Goal: Transaction & Acquisition: Purchase product/service

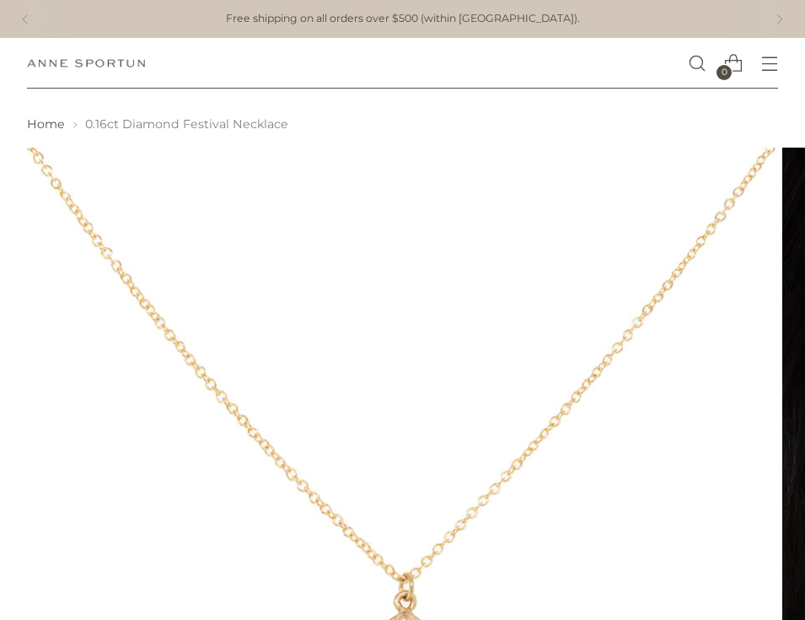
click at [346, 366] on img at bounding box center [403, 524] width 752 height 752
click at [395, 556] on img at bounding box center [403, 524] width 752 height 752
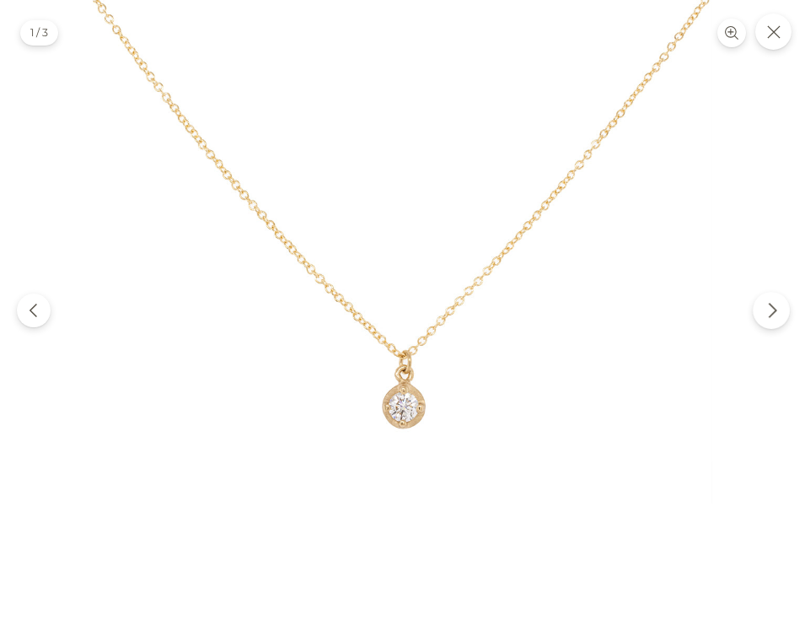
click at [776, 305] on icon "Next" at bounding box center [772, 310] width 17 height 17
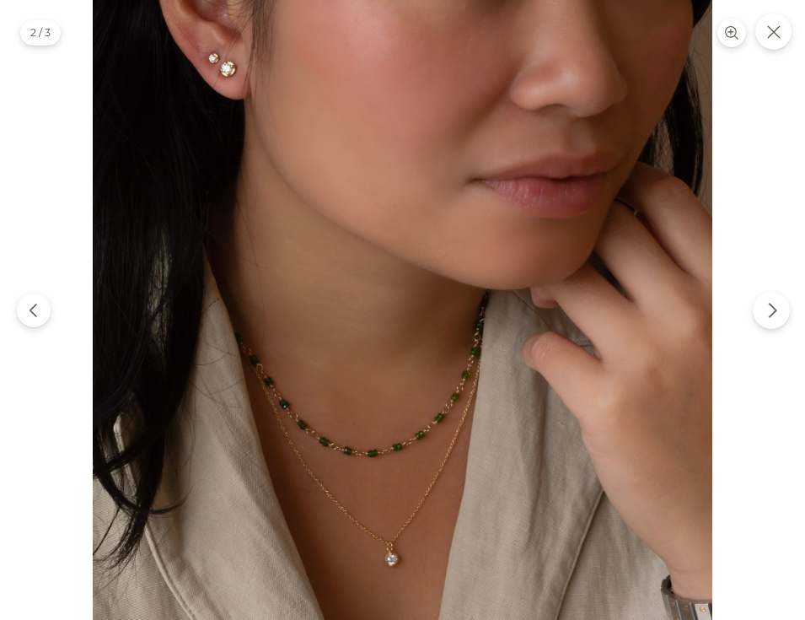
click at [776, 306] on icon "Next" at bounding box center [772, 310] width 17 height 17
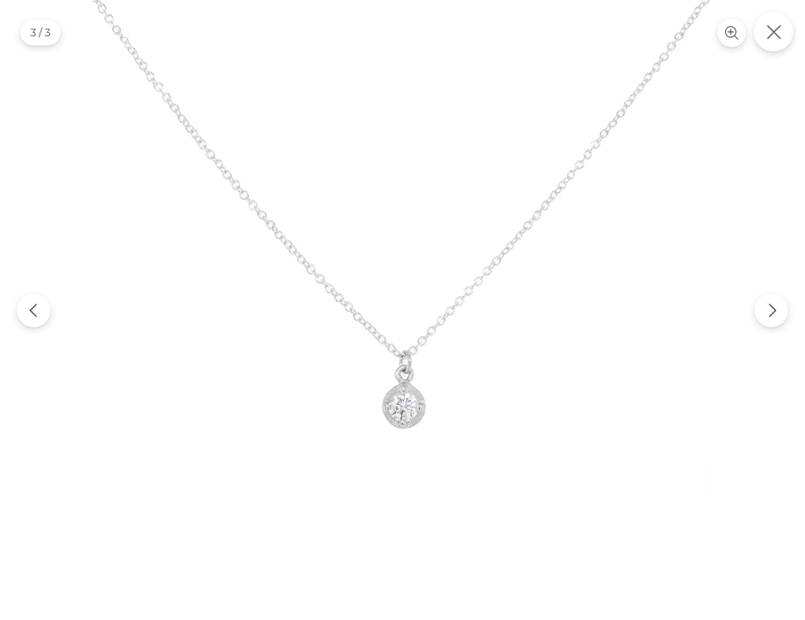
click at [769, 25] on icon "Close" at bounding box center [773, 31] width 15 height 15
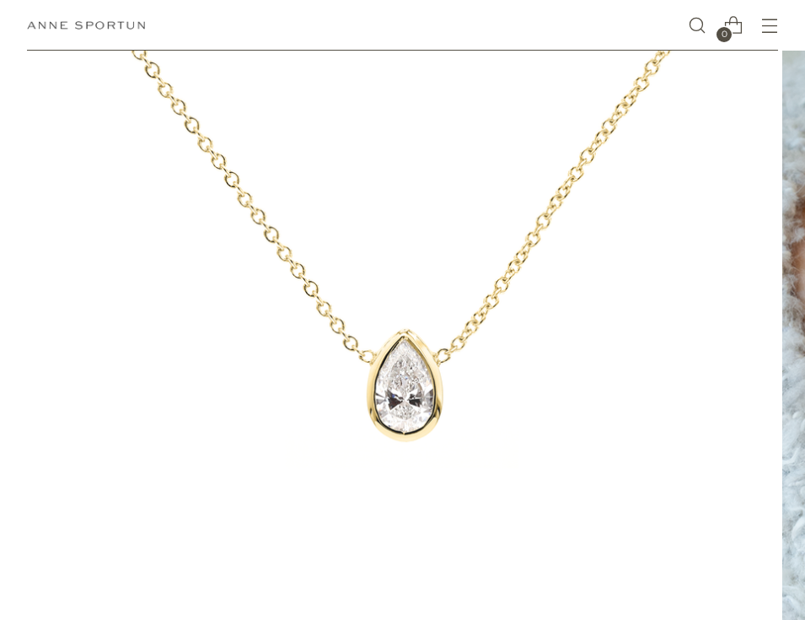
scroll to position [261, 0]
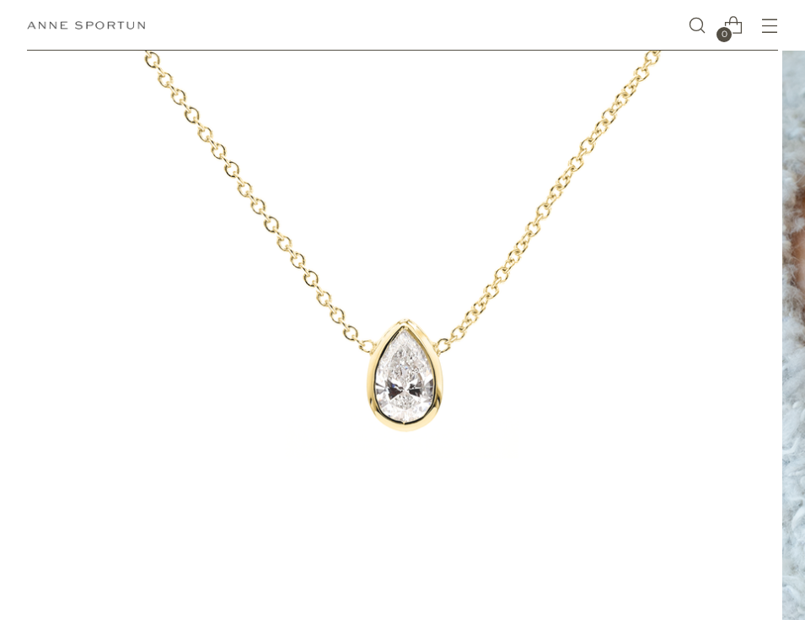
click at [396, 373] on img at bounding box center [403, 262] width 752 height 752
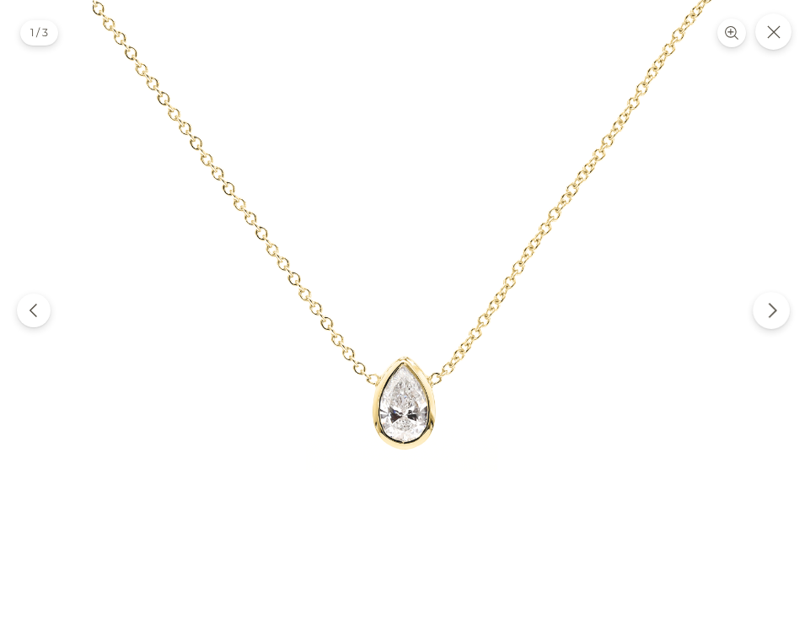
click at [771, 300] on button "Next" at bounding box center [771, 310] width 37 height 37
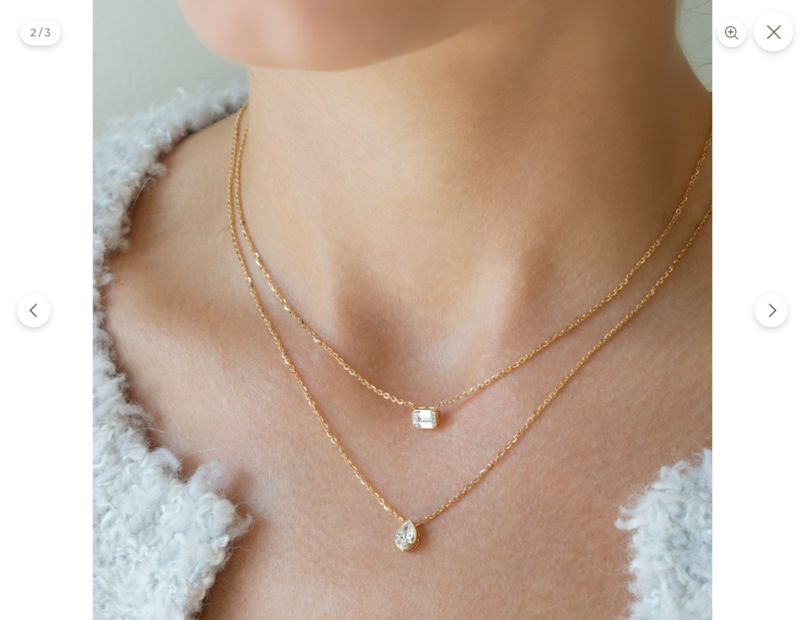
click at [765, 38] on button "Close" at bounding box center [774, 32] width 40 height 40
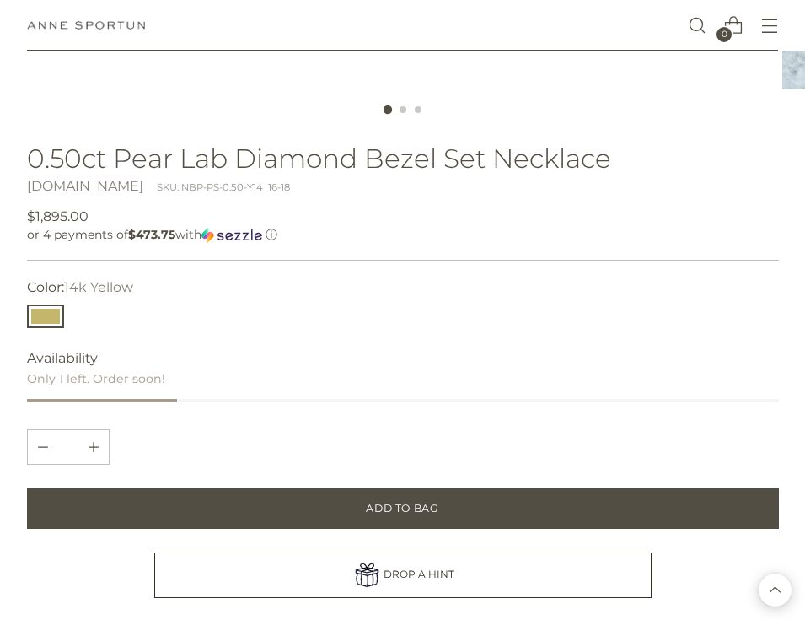
scroll to position [0, 0]
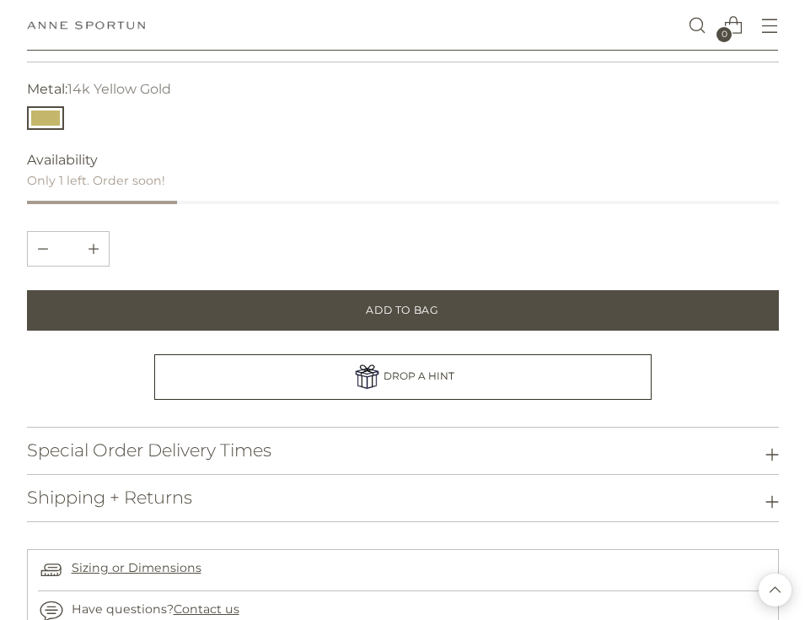
scroll to position [1120, 0]
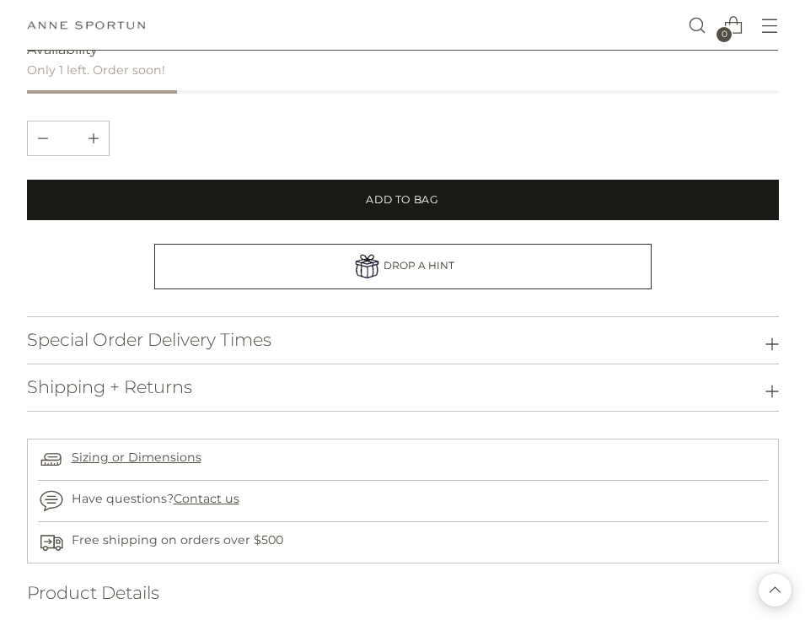
click at [346, 203] on button "Add to Bag" at bounding box center [403, 200] width 752 height 40
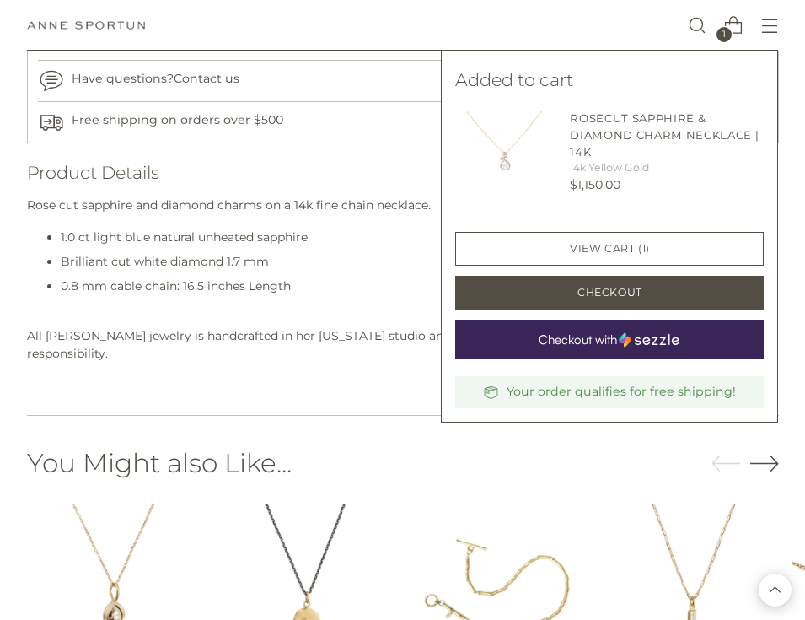
scroll to position [1543, 0]
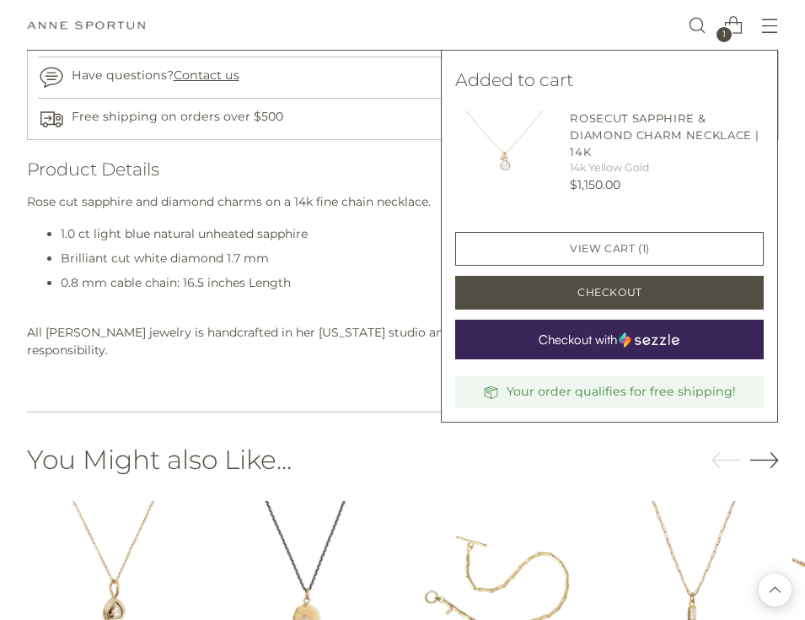
click at [163, 264] on span "Brilliant cut white diamond 1.7 mm" at bounding box center [165, 257] width 208 height 15
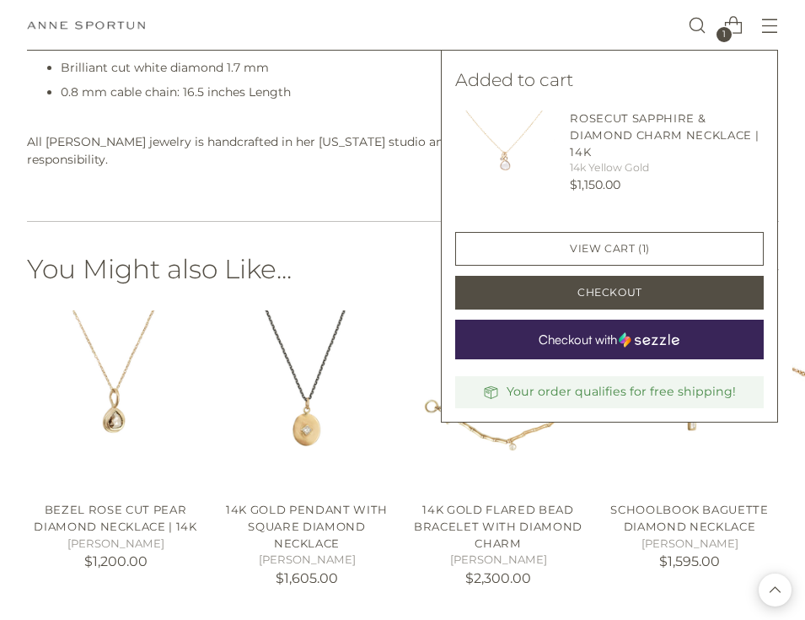
scroll to position [1732, 0]
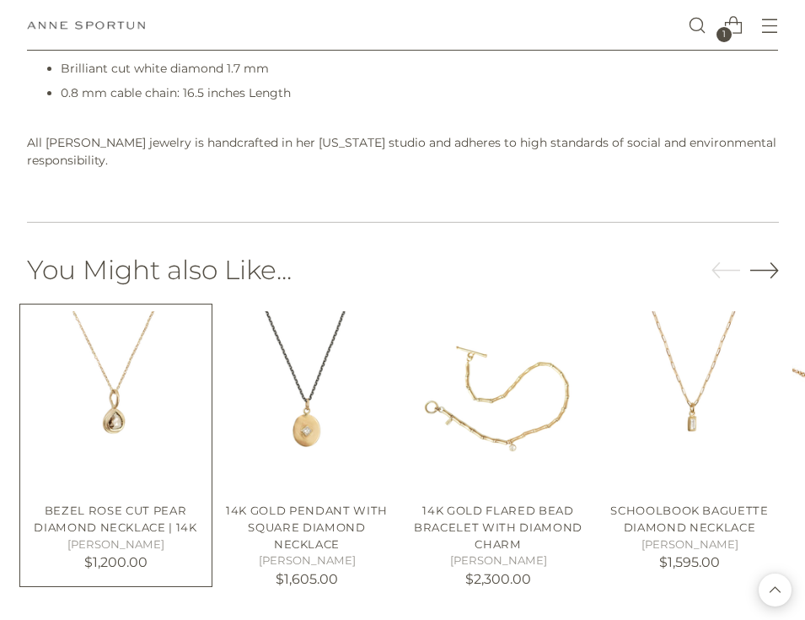
click at [0, 0] on img "Bezel Rose Cut Pear Diamond Necklace | 14k" at bounding box center [0, 0] width 0 height 0
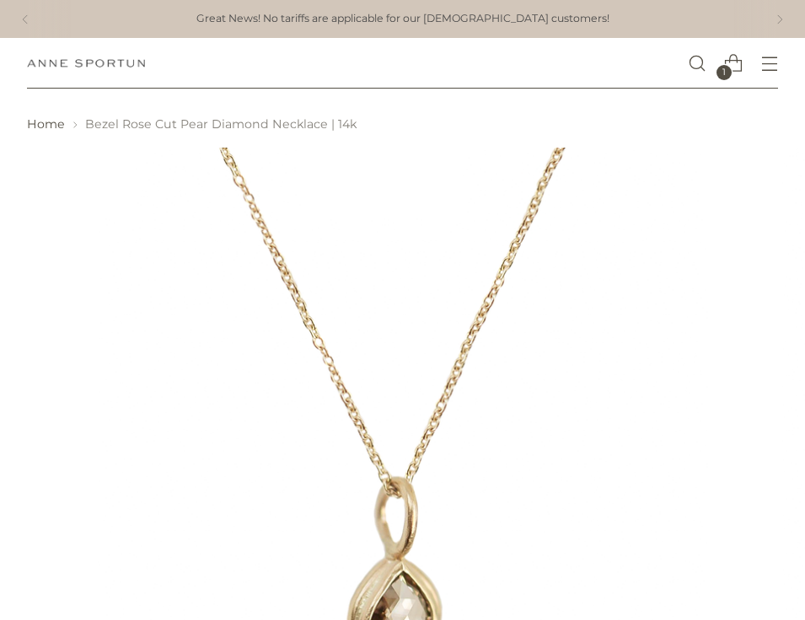
scroll to position [288, 0]
